Goal: Obtain resource: Obtain resource

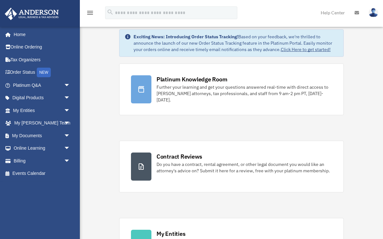
scroll to position [20, 0]
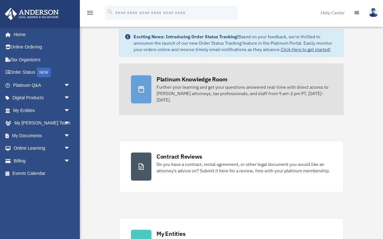
click at [191, 99] on link "Platinum Knowledge Room Further your learning and get your questions answered r…" at bounding box center [231, 90] width 224 height 52
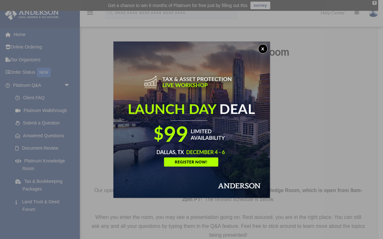
click at [261, 47] on button "x" at bounding box center [263, 49] width 10 height 10
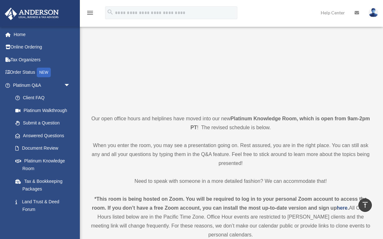
scroll to position [72, 0]
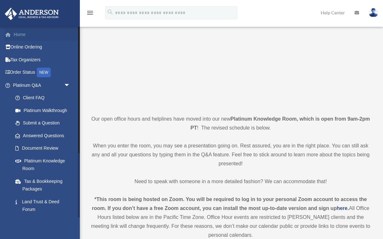
click at [17, 34] on link "Home" at bounding box center [41, 34] width 75 height 13
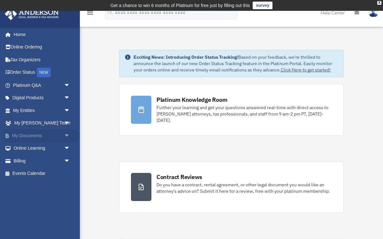
click at [27, 134] on link "My Documents arrow_drop_down" at bounding box center [41, 135] width 75 height 13
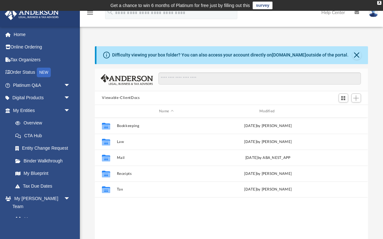
scroll to position [145, 273]
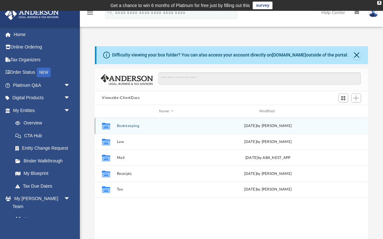
click at [146, 126] on button "Bookkeeping" at bounding box center [166, 126] width 99 height 4
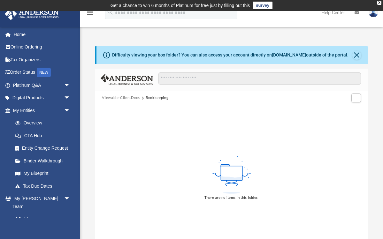
scroll to position [0, 0]
click at [379, 3] on div "X" at bounding box center [379, 3] width 4 height 4
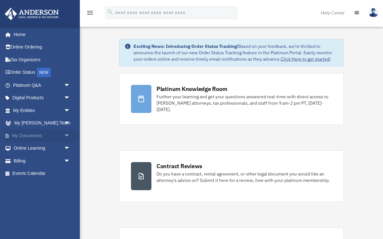
click at [64, 132] on span "arrow_drop_down" at bounding box center [70, 135] width 13 height 13
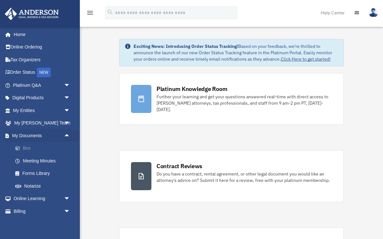
click at [28, 146] on link "Box" at bounding box center [44, 148] width 71 height 13
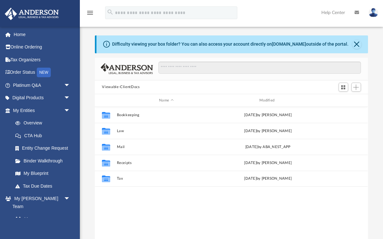
scroll to position [145, 273]
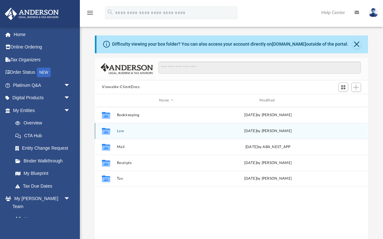
click at [131, 132] on button "Law" at bounding box center [166, 131] width 99 height 4
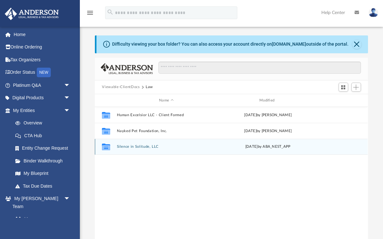
click at [146, 147] on button "Silence in Solitude, LLC" at bounding box center [166, 147] width 99 height 4
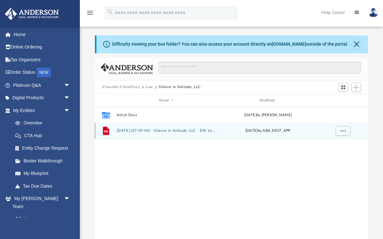
click at [154, 130] on button "[DATE] (07:09:03) - Silence in Solitude, LLC - EIN Letter from IRS.pdf" at bounding box center [166, 131] width 99 height 4
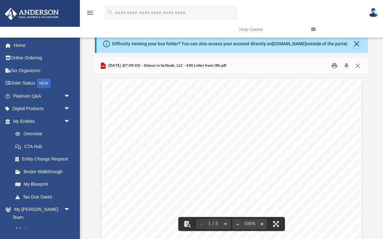
scroll to position [0, 0]
click at [356, 43] on button "Close" at bounding box center [356, 44] width 9 height 9
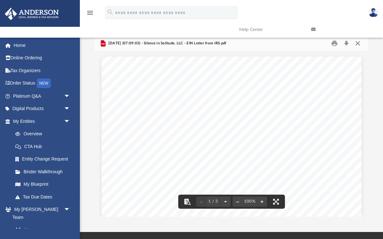
click at [358, 43] on button "Close" at bounding box center [357, 43] width 11 height 10
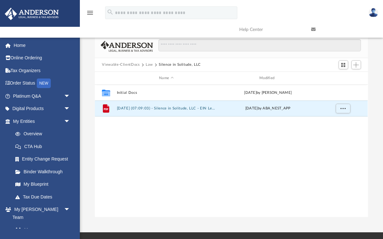
click at [150, 66] on button "Law" at bounding box center [149, 65] width 7 height 6
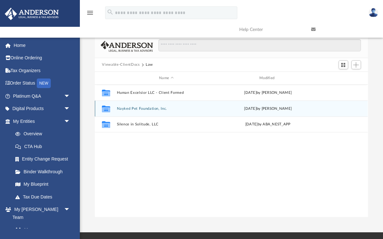
click at [144, 108] on button "Nayked Pet Foundation, Inc." at bounding box center [166, 109] width 99 height 4
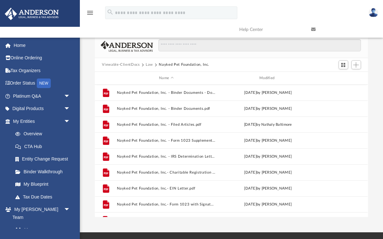
click at [149, 66] on button "Law" at bounding box center [149, 65] width 7 height 6
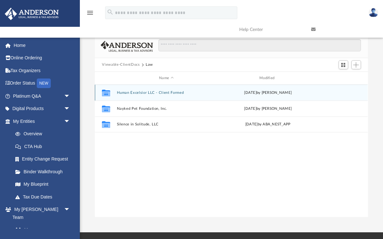
click at [143, 92] on button "Human Excelsior LLC - Client Formed" at bounding box center [166, 93] width 99 height 4
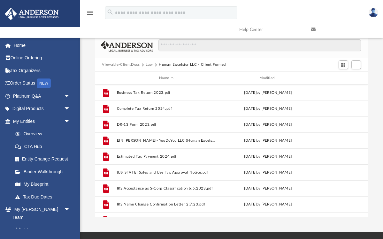
click at [131, 64] on button "Viewable-ClientDocs" at bounding box center [121, 65] width 38 height 6
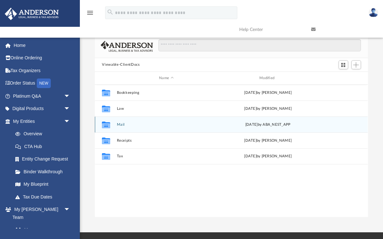
click at [122, 124] on button "Mail" at bounding box center [166, 125] width 99 height 4
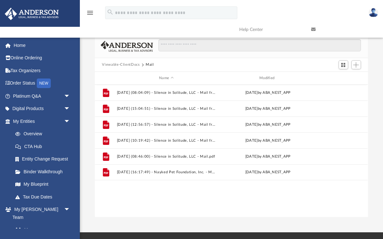
click at [115, 66] on button "Viewable-ClientDocs" at bounding box center [121, 65] width 38 height 6
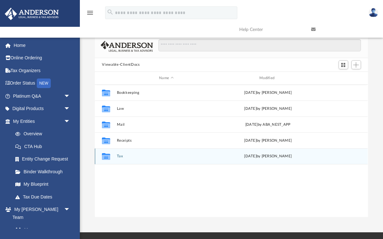
click at [121, 157] on button "Tax" at bounding box center [166, 156] width 99 height 4
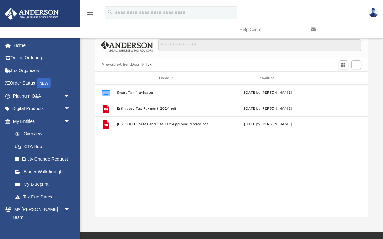
click at [118, 161] on div "Collaborated Folder Smart Tax Navigator [DATE] by [PERSON_NAME] File Estimated …" at bounding box center [231, 151] width 273 height 132
